Goal: Task Accomplishment & Management: Complete application form

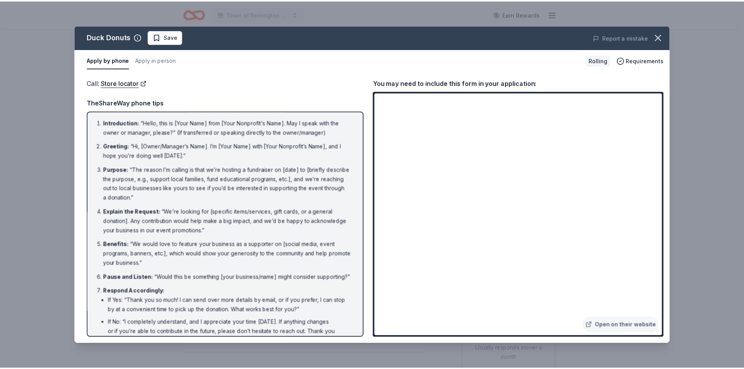
scroll to position [48, 0]
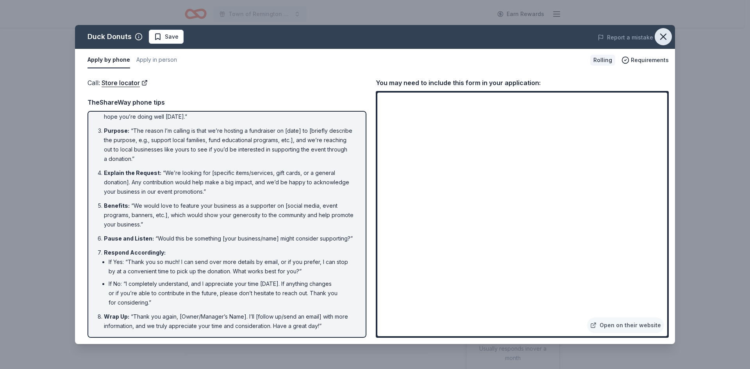
click at [658, 38] on icon "button" at bounding box center [663, 36] width 11 height 11
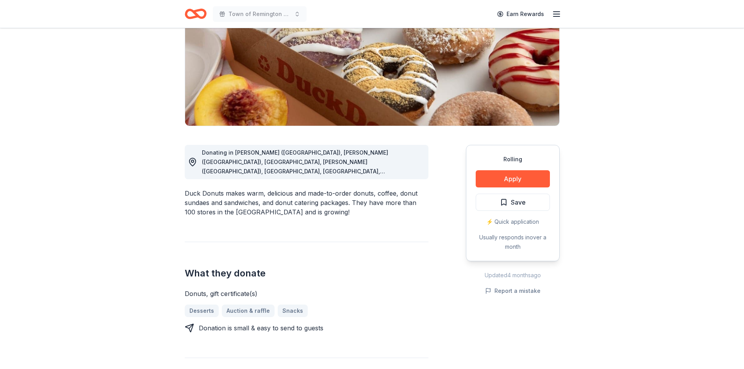
scroll to position [156, 0]
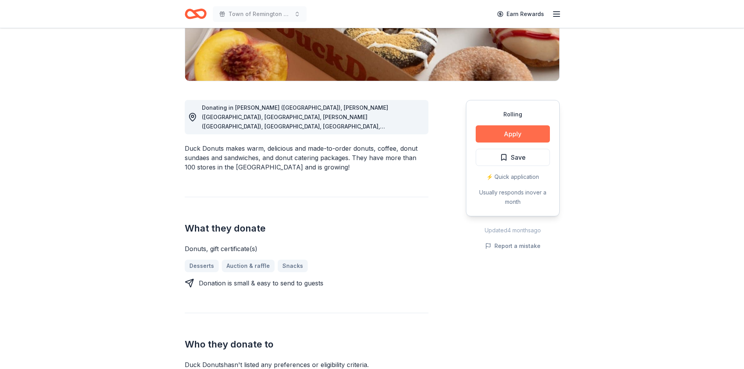
click at [490, 134] on button "Apply" at bounding box center [513, 133] width 74 height 17
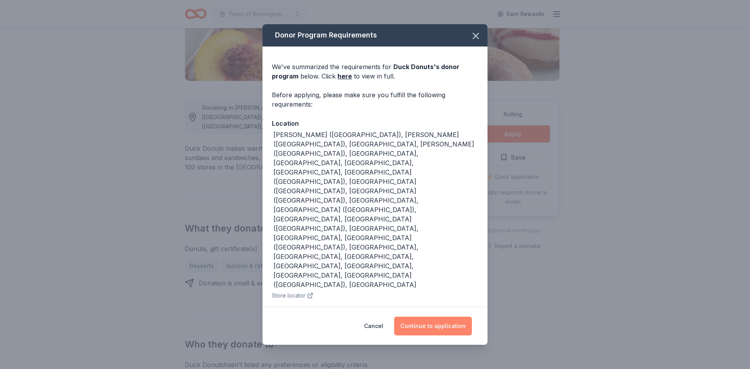
click at [441, 317] on button "Continue to application" at bounding box center [433, 326] width 78 height 19
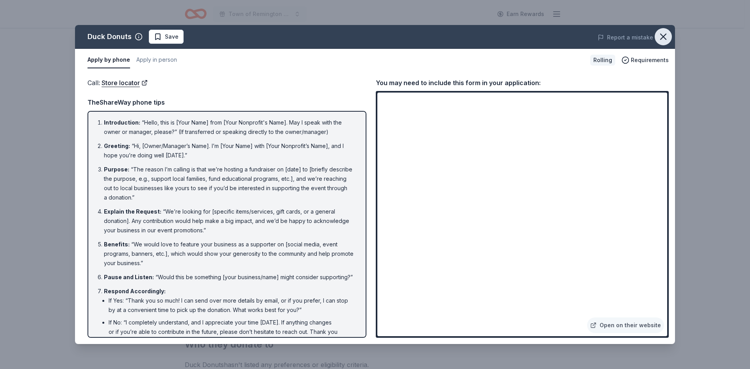
click at [662, 36] on icon "button" at bounding box center [663, 36] width 11 height 11
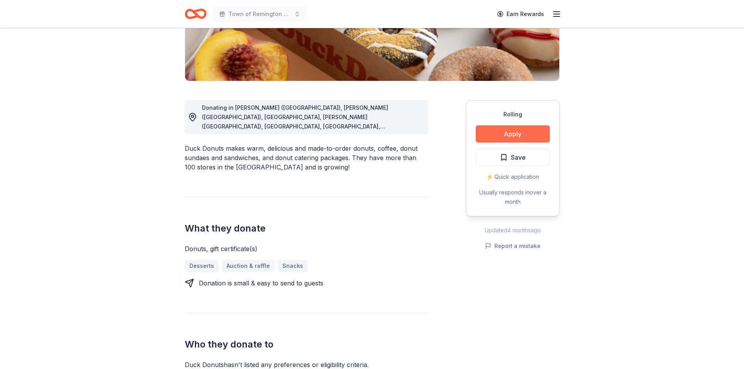
click at [526, 133] on button "Apply" at bounding box center [513, 133] width 74 height 17
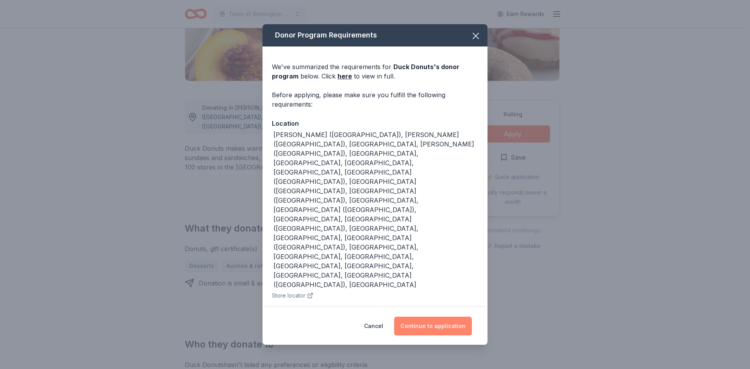
click at [431, 317] on button "Continue to application" at bounding box center [433, 326] width 78 height 19
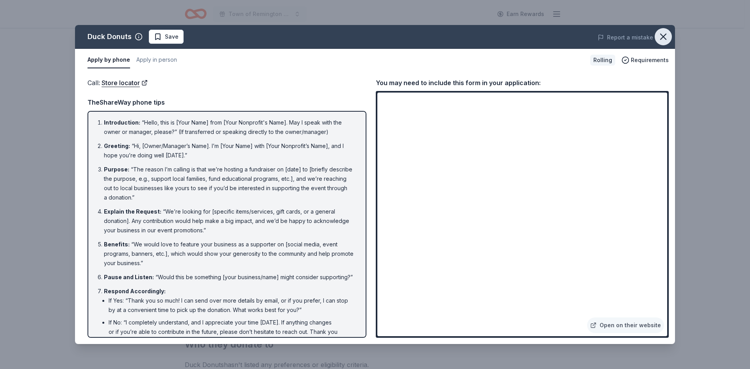
click at [667, 35] on icon "button" at bounding box center [663, 36] width 11 height 11
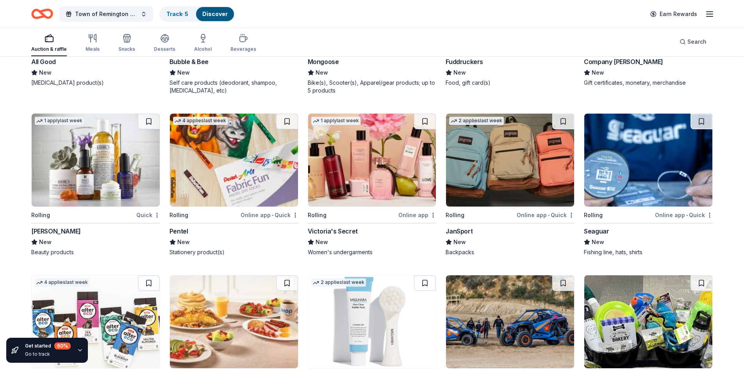
scroll to position [4220, 0]
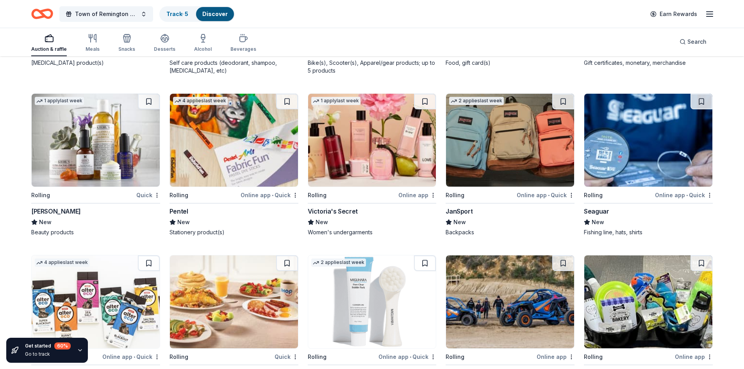
click at [538, 190] on div "Online app • Quick" at bounding box center [546, 195] width 58 height 10
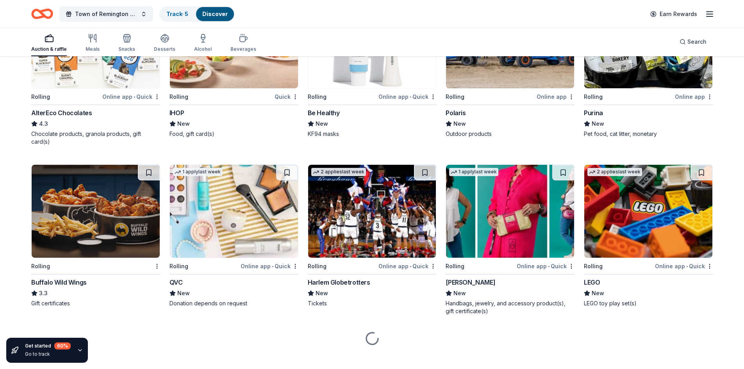
scroll to position [4481, 0]
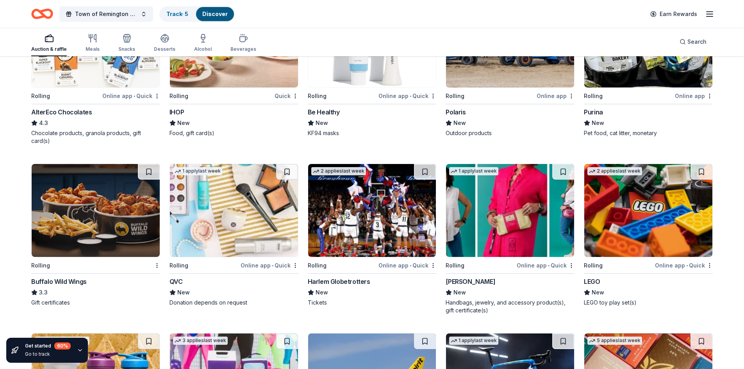
click at [343, 277] on div "Harlem Globetrotters" at bounding box center [339, 281] width 63 height 9
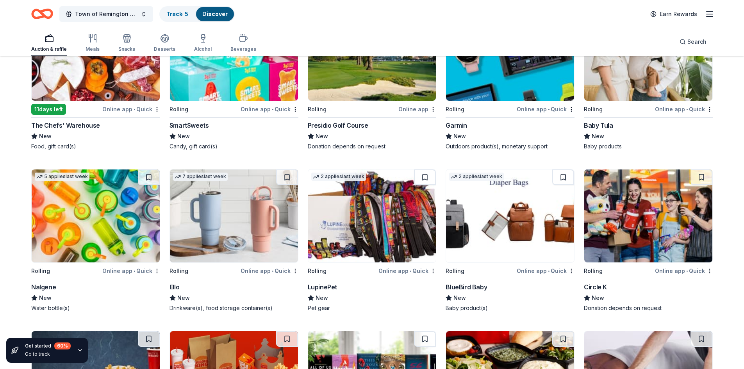
scroll to position [4989, 0]
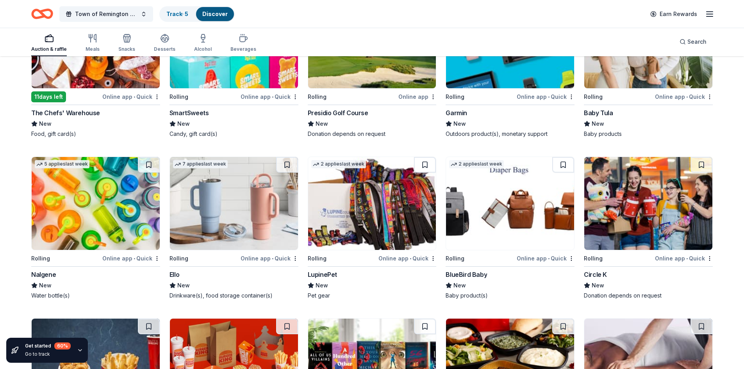
click at [272, 254] on div "Online app • Quick" at bounding box center [270, 259] width 58 height 10
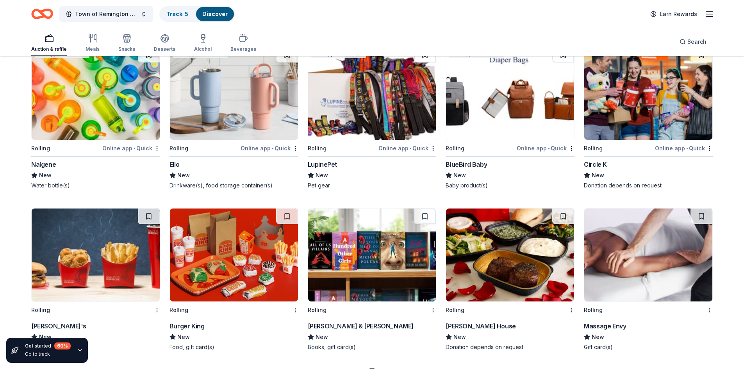
scroll to position [5106, 0]
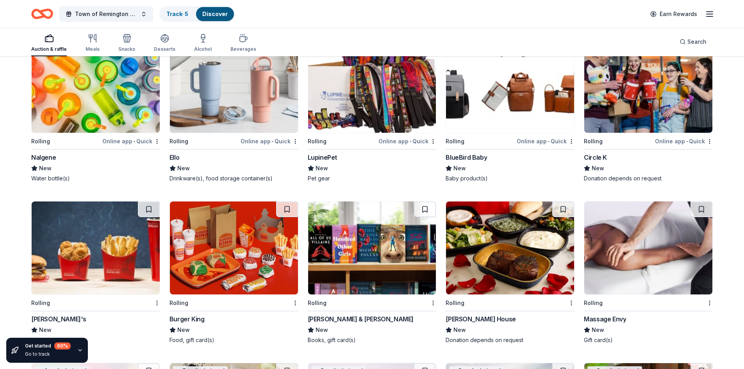
click at [473, 315] on div "Ruth's Chris Steak House" at bounding box center [481, 319] width 70 height 9
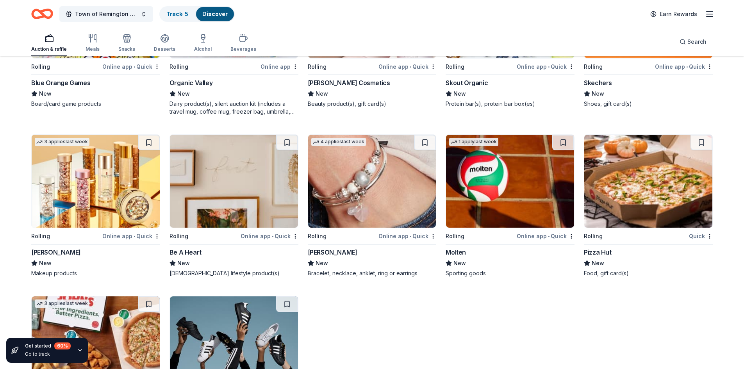
scroll to position [5666, 0]
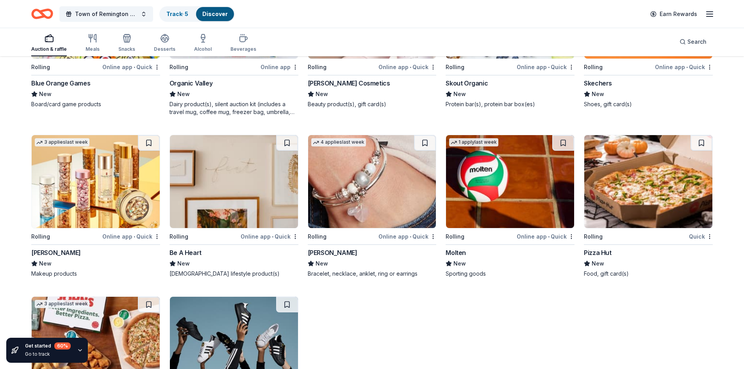
click at [388, 232] on div "Online app • Quick" at bounding box center [408, 237] width 58 height 10
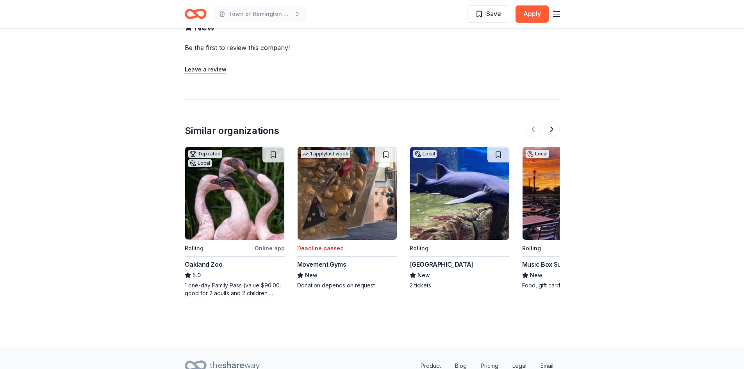
scroll to position [782, 0]
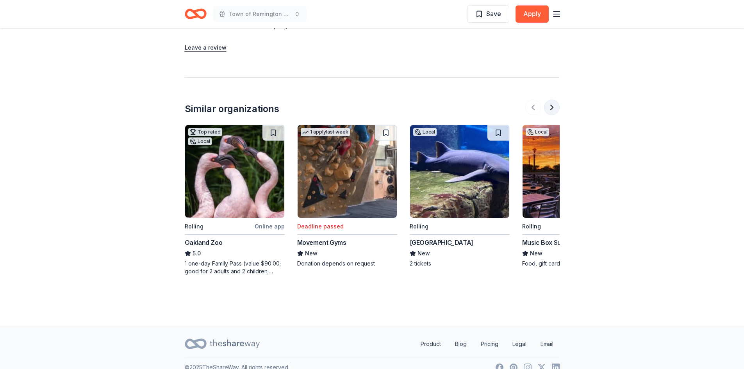
click at [553, 106] on button at bounding box center [552, 108] width 16 height 16
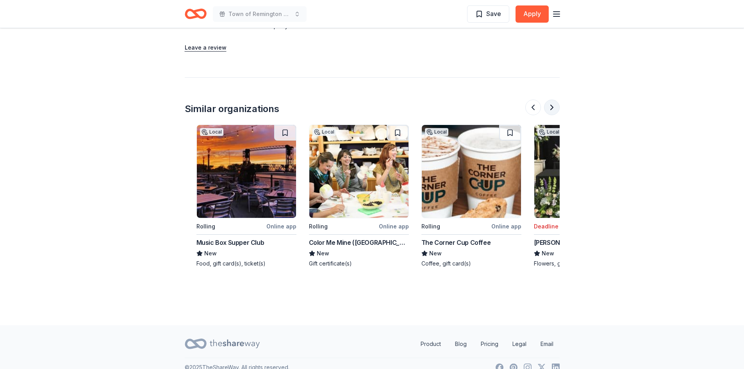
scroll to position [0, 338]
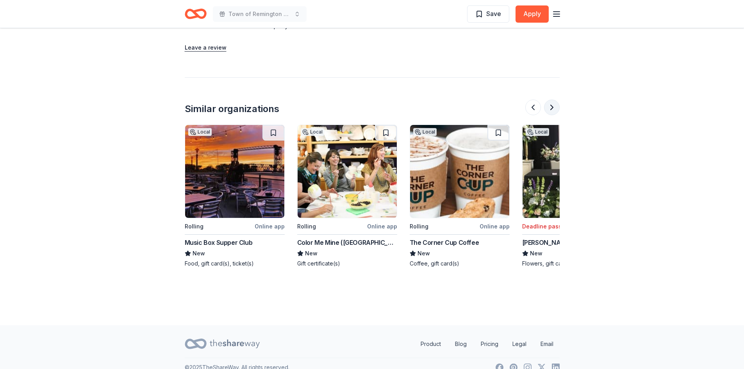
click at [550, 105] on button at bounding box center [552, 108] width 16 height 16
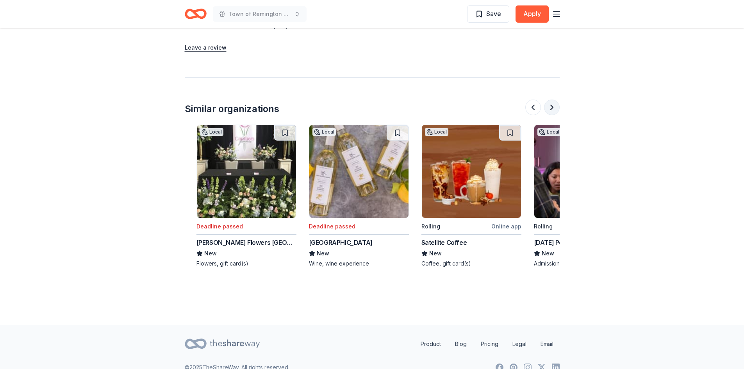
scroll to position [0, 675]
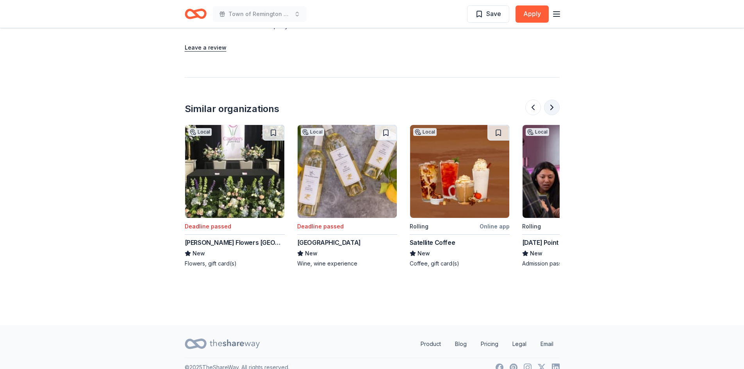
click at [550, 108] on button at bounding box center [552, 108] width 16 height 16
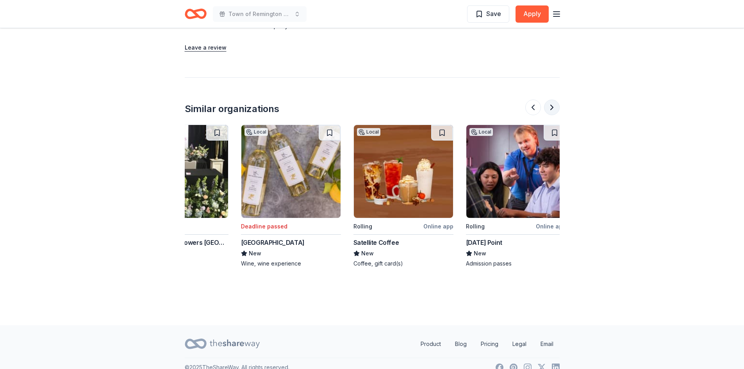
scroll to position [0, 738]
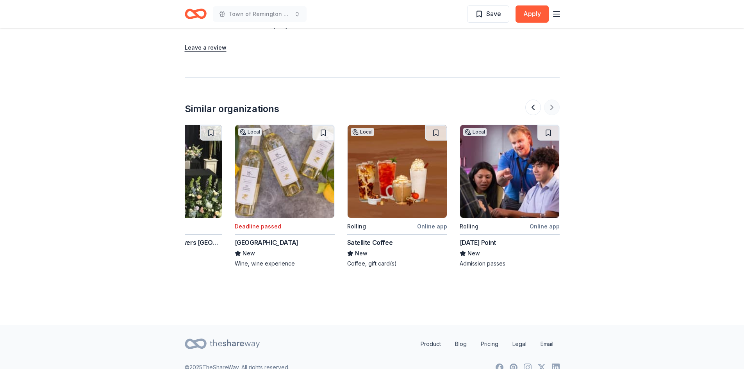
click at [550, 108] on div at bounding box center [543, 108] width 34 height 16
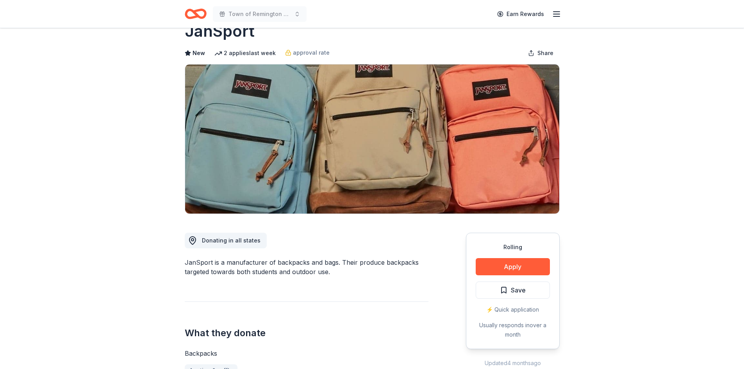
scroll to position [0, 0]
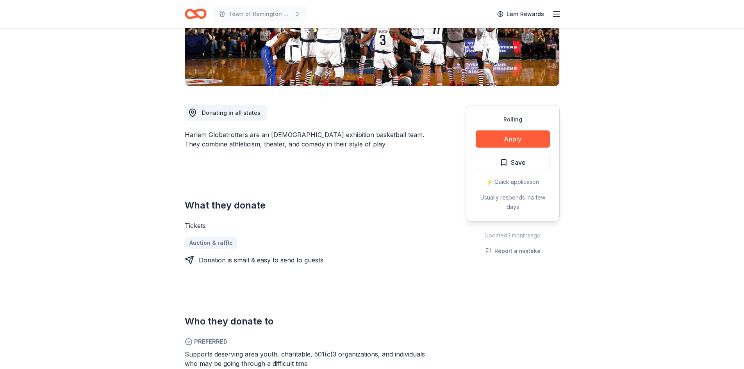
scroll to position [156, 0]
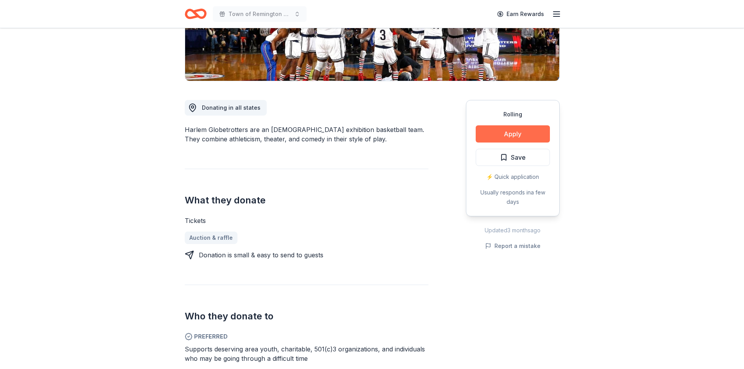
click at [506, 132] on button "Apply" at bounding box center [513, 133] width 74 height 17
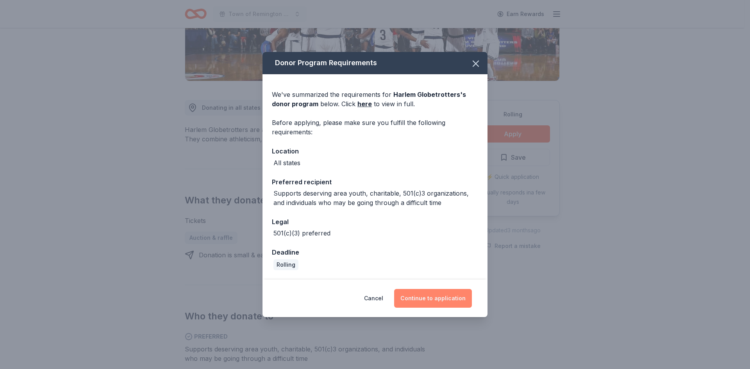
click at [445, 297] on button "Continue to application" at bounding box center [433, 298] width 78 height 19
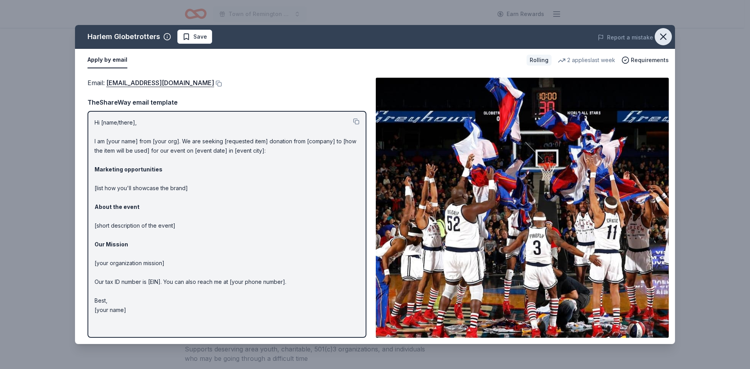
click at [667, 36] on icon "button" at bounding box center [663, 36] width 11 height 11
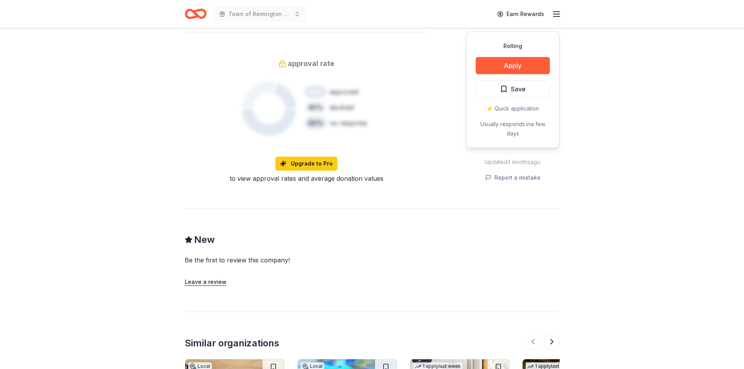
scroll to position [742, 0]
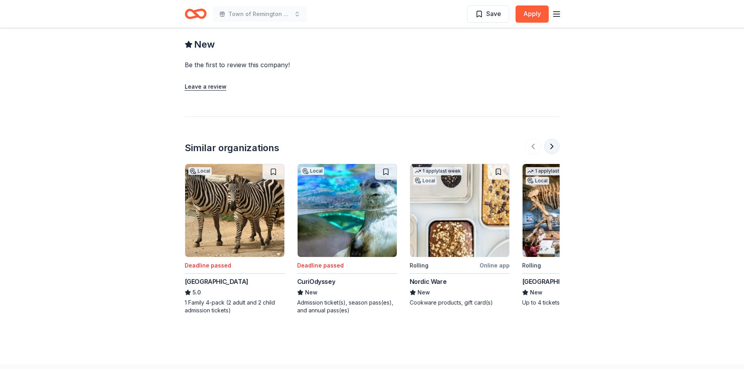
click at [553, 142] on button at bounding box center [552, 147] width 16 height 16
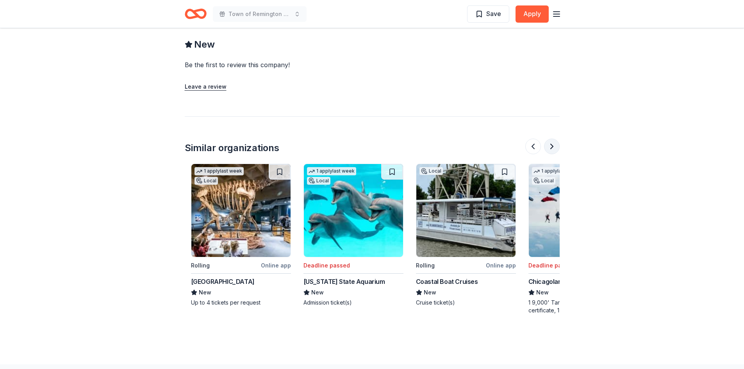
scroll to position [0, 338]
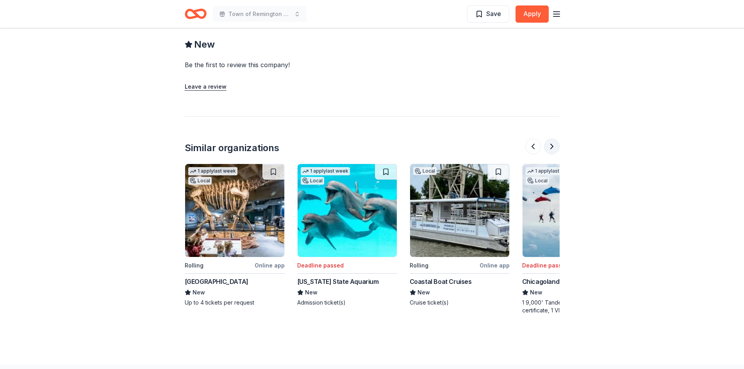
click at [552, 147] on button at bounding box center [552, 147] width 16 height 16
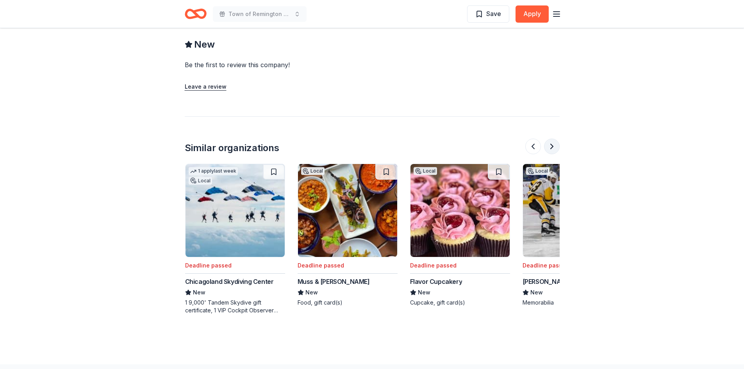
scroll to position [0, 675]
click at [549, 148] on button at bounding box center [552, 147] width 16 height 16
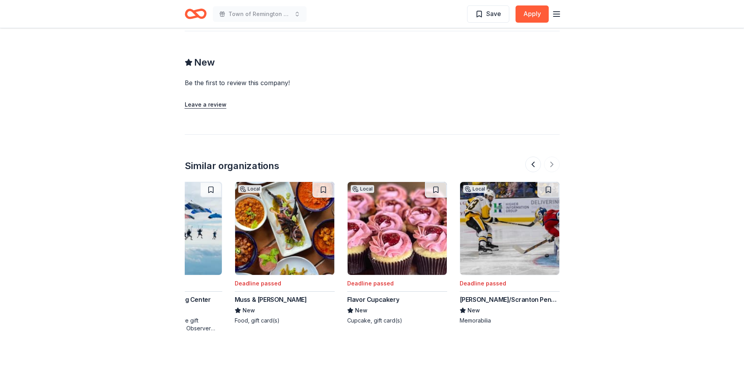
scroll to position [742, 0]
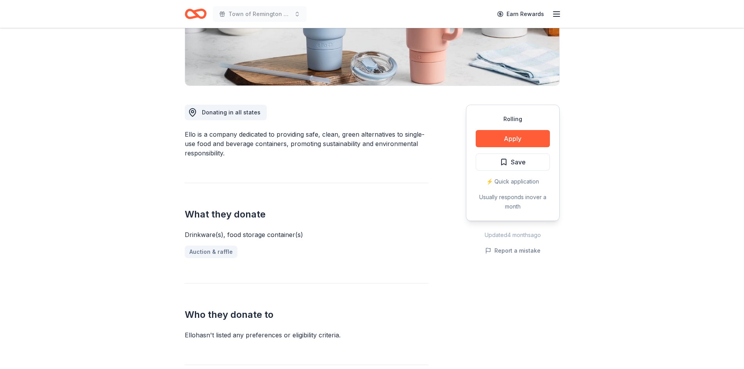
scroll to position [117, 0]
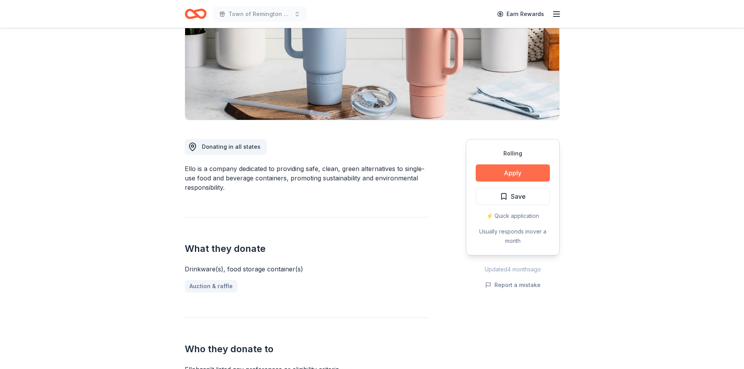
click at [507, 174] on button "Apply" at bounding box center [513, 173] width 74 height 17
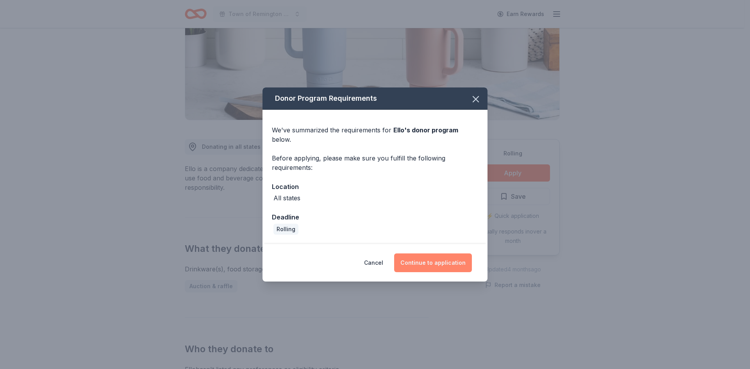
click at [445, 259] on button "Continue to application" at bounding box center [433, 263] width 78 height 19
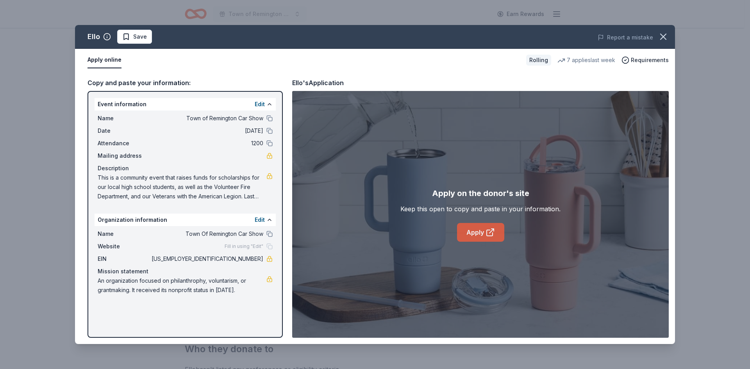
click at [475, 232] on link "Apply" at bounding box center [480, 232] width 47 height 19
click at [663, 36] on icon "button" at bounding box center [663, 36] width 5 height 5
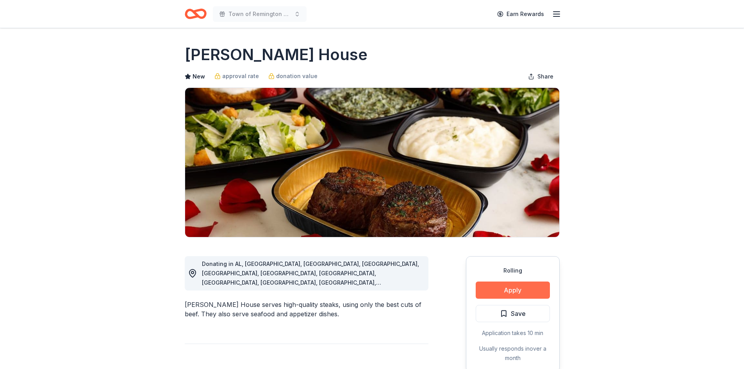
click at [493, 291] on button "Apply" at bounding box center [513, 290] width 74 height 17
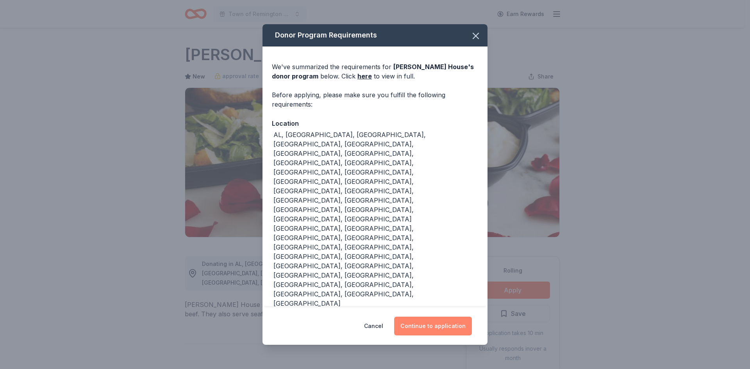
click at [427, 317] on button "Continue to application" at bounding box center [433, 326] width 78 height 19
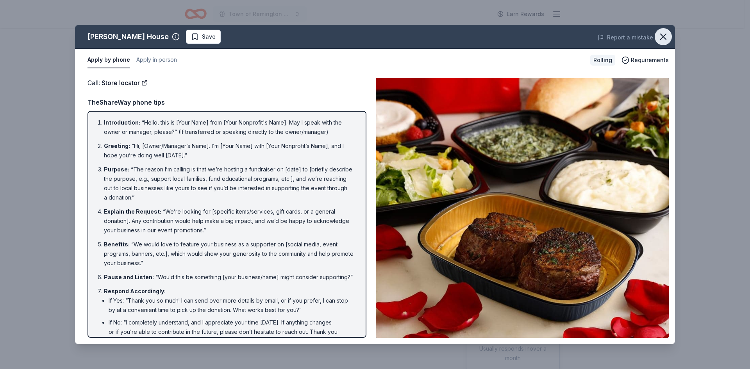
click at [664, 34] on icon "button" at bounding box center [663, 36] width 11 height 11
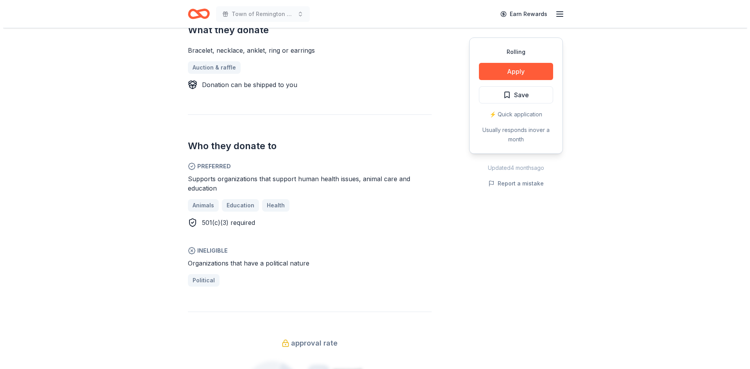
scroll to position [352, 0]
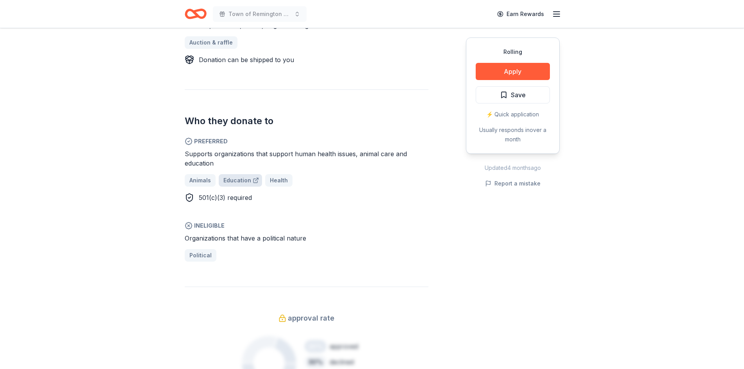
click at [238, 180] on span "Education" at bounding box center [238, 180] width 28 height 9
click at [499, 73] on button "Apply" at bounding box center [513, 71] width 74 height 17
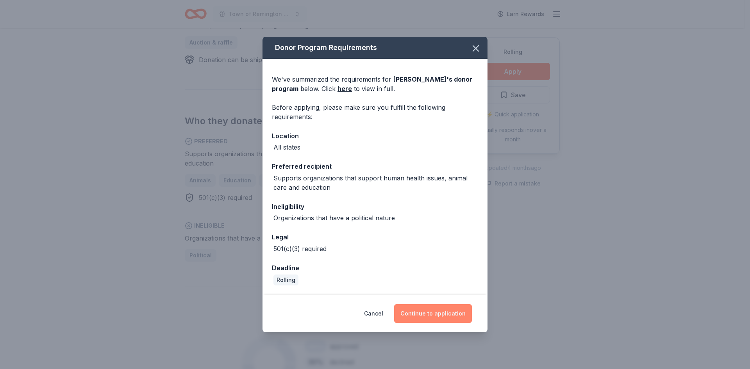
click at [436, 315] on button "Continue to application" at bounding box center [433, 313] width 78 height 19
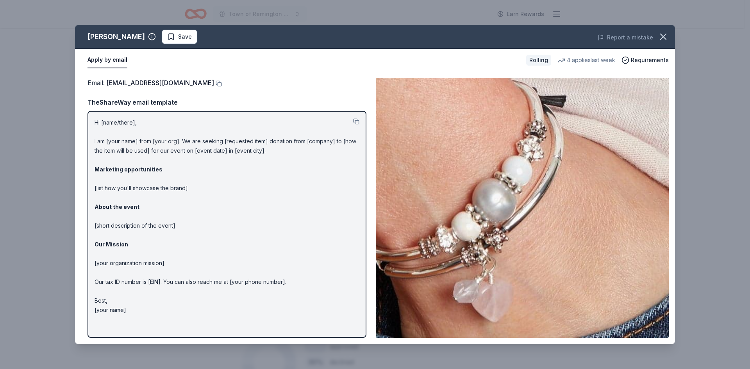
drag, startPoint x: 91, startPoint y: 122, endPoint x: 206, endPoint y: 133, distance: 114.7
click at [206, 133] on div "Hi [name/there], I am [your name] from [your org]. We are seeking [requested it…" at bounding box center [227, 224] width 279 height 227
drag, startPoint x: 95, startPoint y: 122, endPoint x: 174, endPoint y: 162, distance: 87.9
click at [174, 162] on p "Hi [name/there], I am [your name] from [your org]. We are seeking [requested it…" at bounding box center [227, 216] width 265 height 197
click at [358, 122] on button at bounding box center [356, 121] width 6 height 6
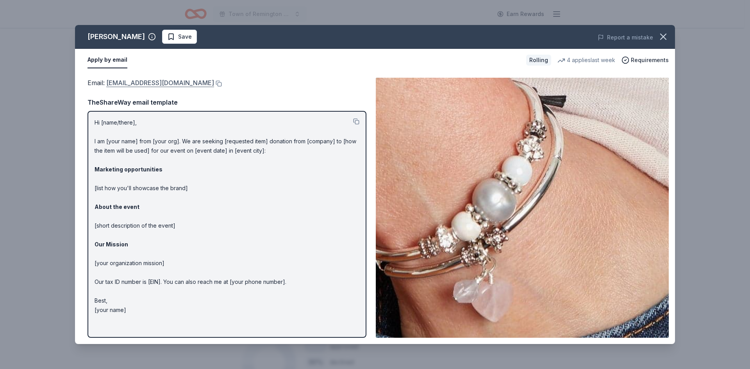
drag, startPoint x: 189, startPoint y: 83, endPoint x: 135, endPoint y: 79, distance: 54.1
click at [135, 79] on div "Email : donations@lizzyjames.com" at bounding box center [227, 83] width 279 height 10
drag, startPoint x: 134, startPoint y: 82, endPoint x: 209, endPoint y: 73, distance: 76.0
click at [220, 70] on div "Apply by email Rolling 4 applies last week Requirements" at bounding box center [375, 60] width 600 height 23
click at [214, 81] on button at bounding box center [218, 84] width 8 height 6
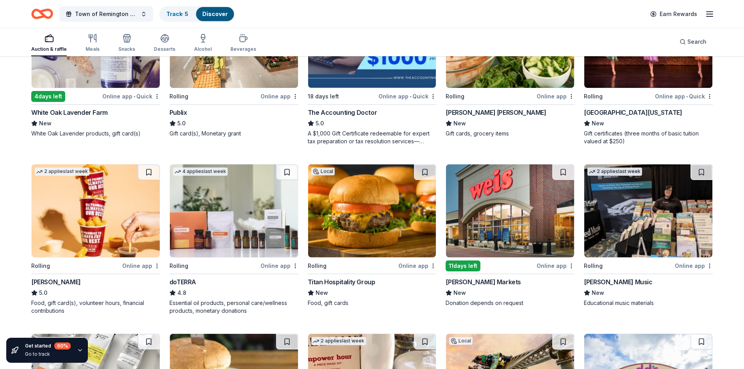
scroll to position [148, 0]
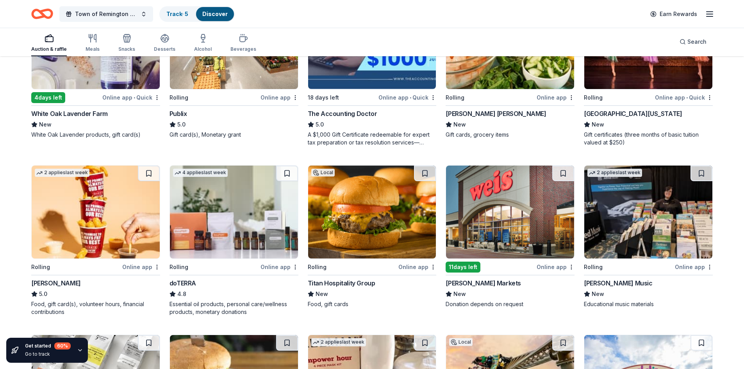
click at [279, 267] on div "Online app" at bounding box center [280, 267] width 38 height 10
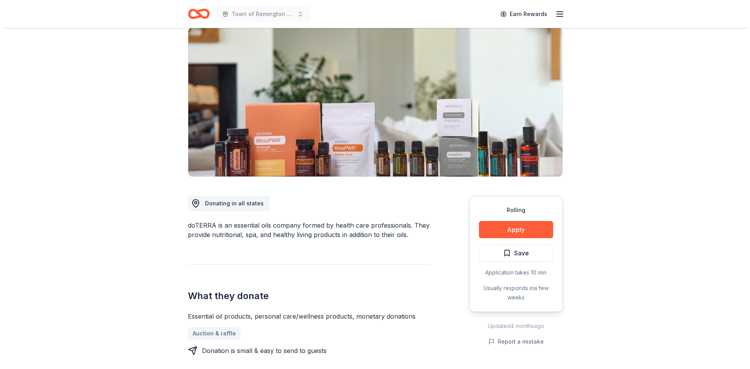
scroll to position [78, 0]
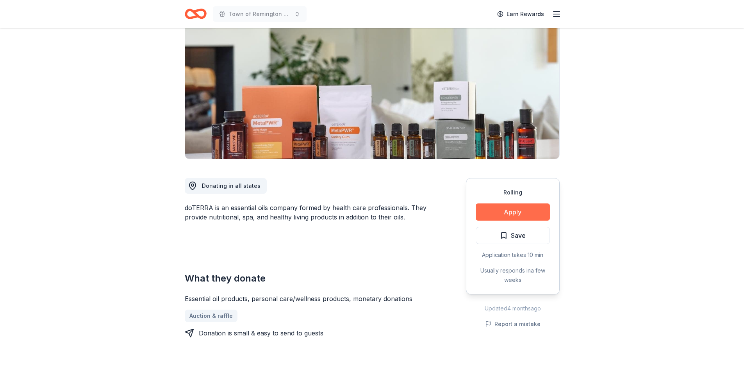
click at [517, 209] on button "Apply" at bounding box center [513, 212] width 74 height 17
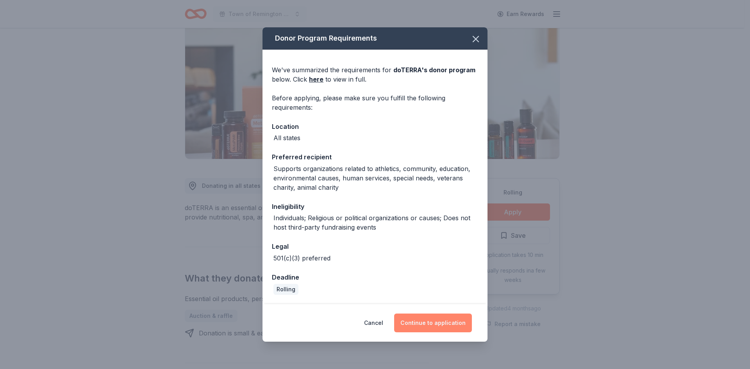
click at [426, 324] on button "Continue to application" at bounding box center [433, 323] width 78 height 19
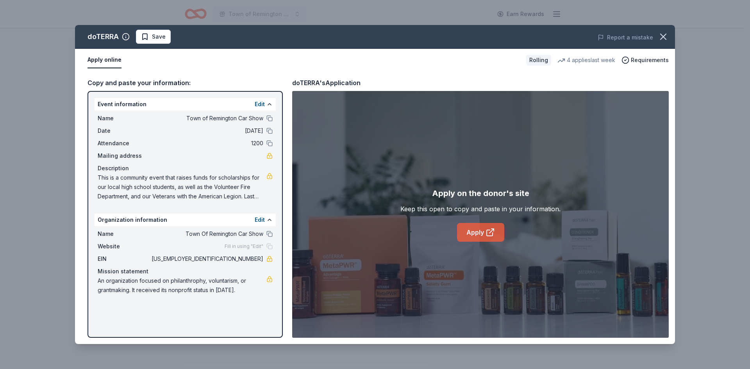
click at [483, 233] on link "Apply" at bounding box center [480, 232] width 47 height 19
